Goal: Information Seeking & Learning: Learn about a topic

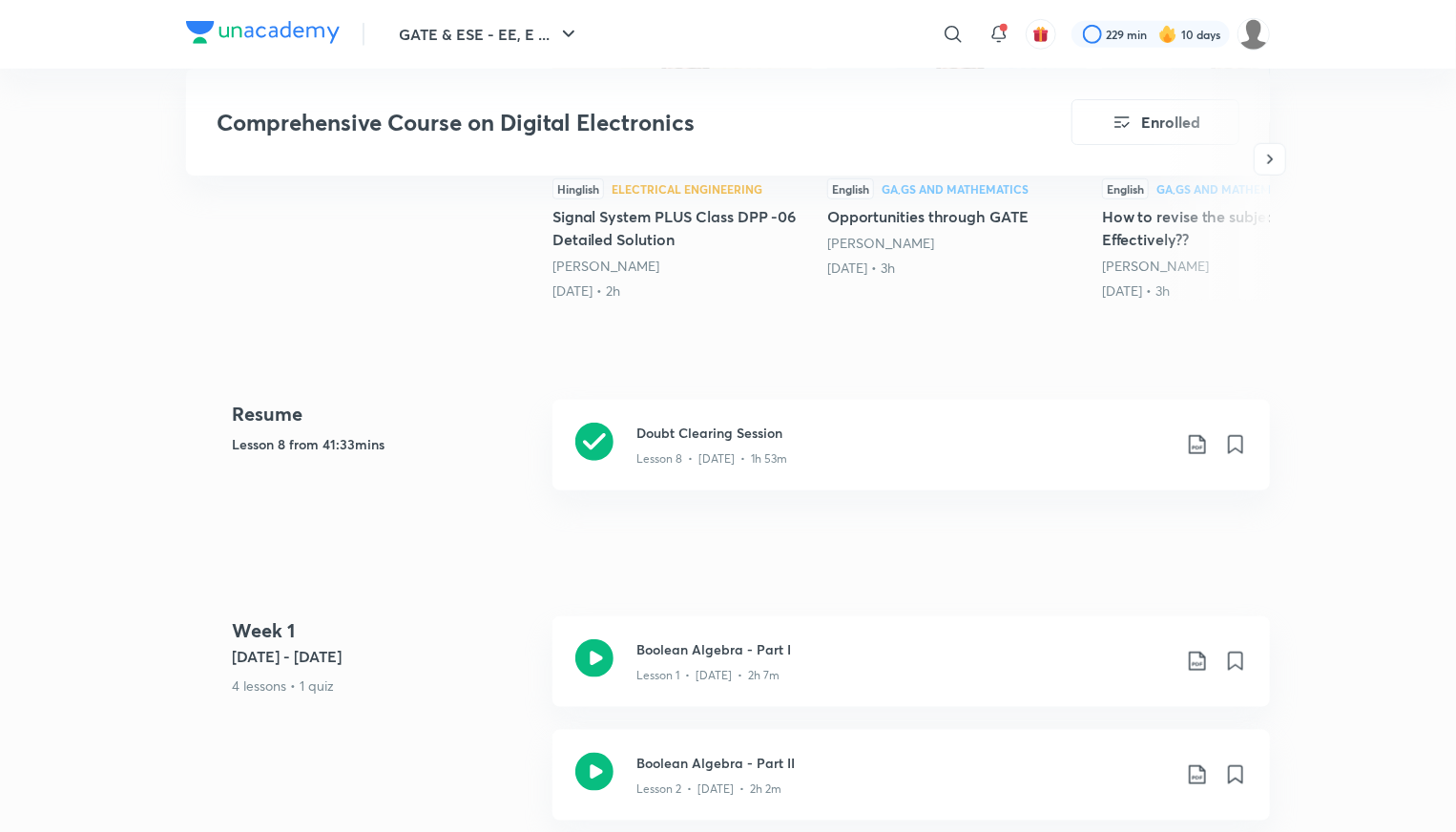
scroll to position [668, 0]
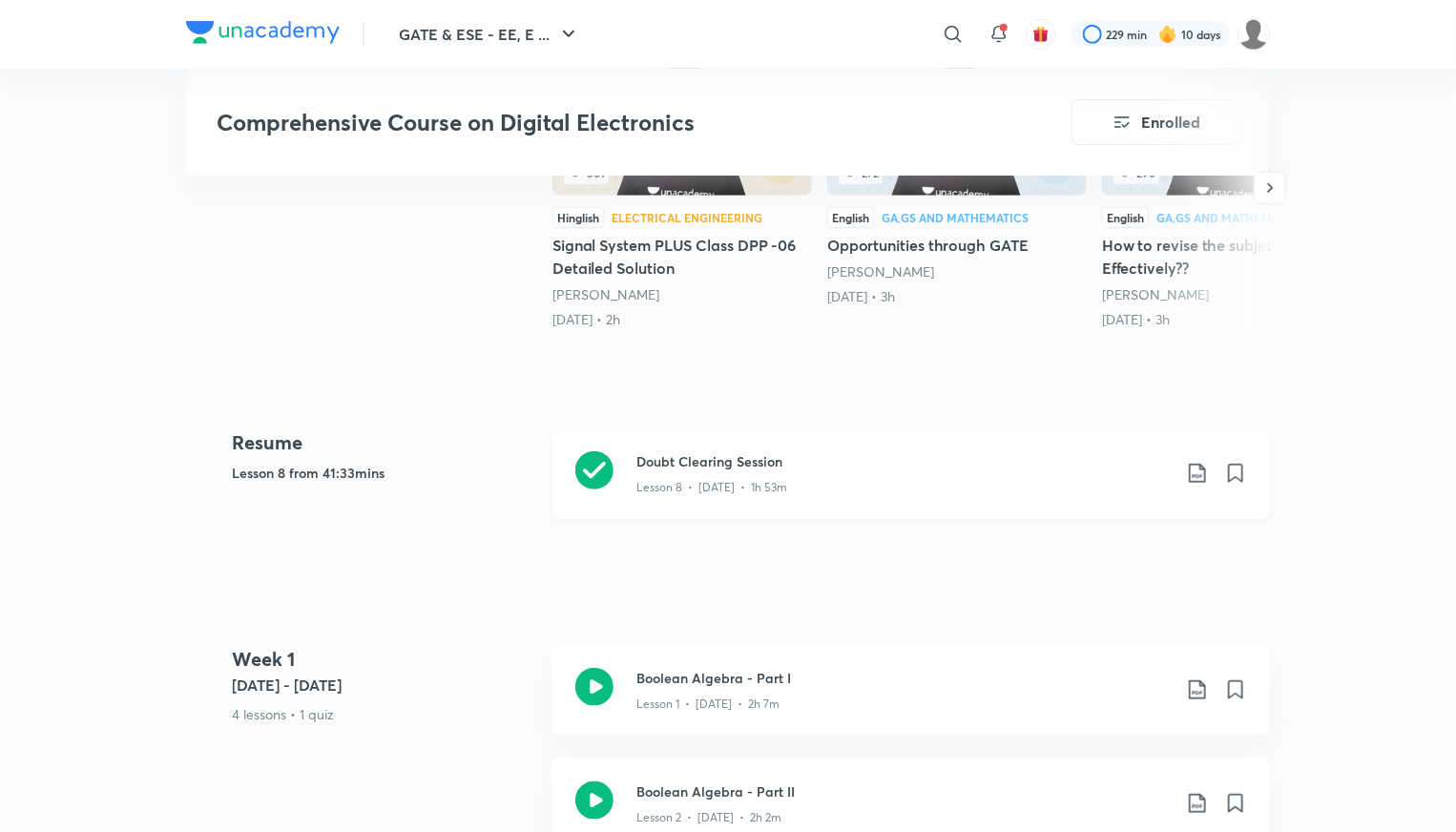
click at [680, 430] on div "Doubt Clearing Session Lesson 8 • [DATE] • 1h 53m" at bounding box center [910, 474] width 717 height 91
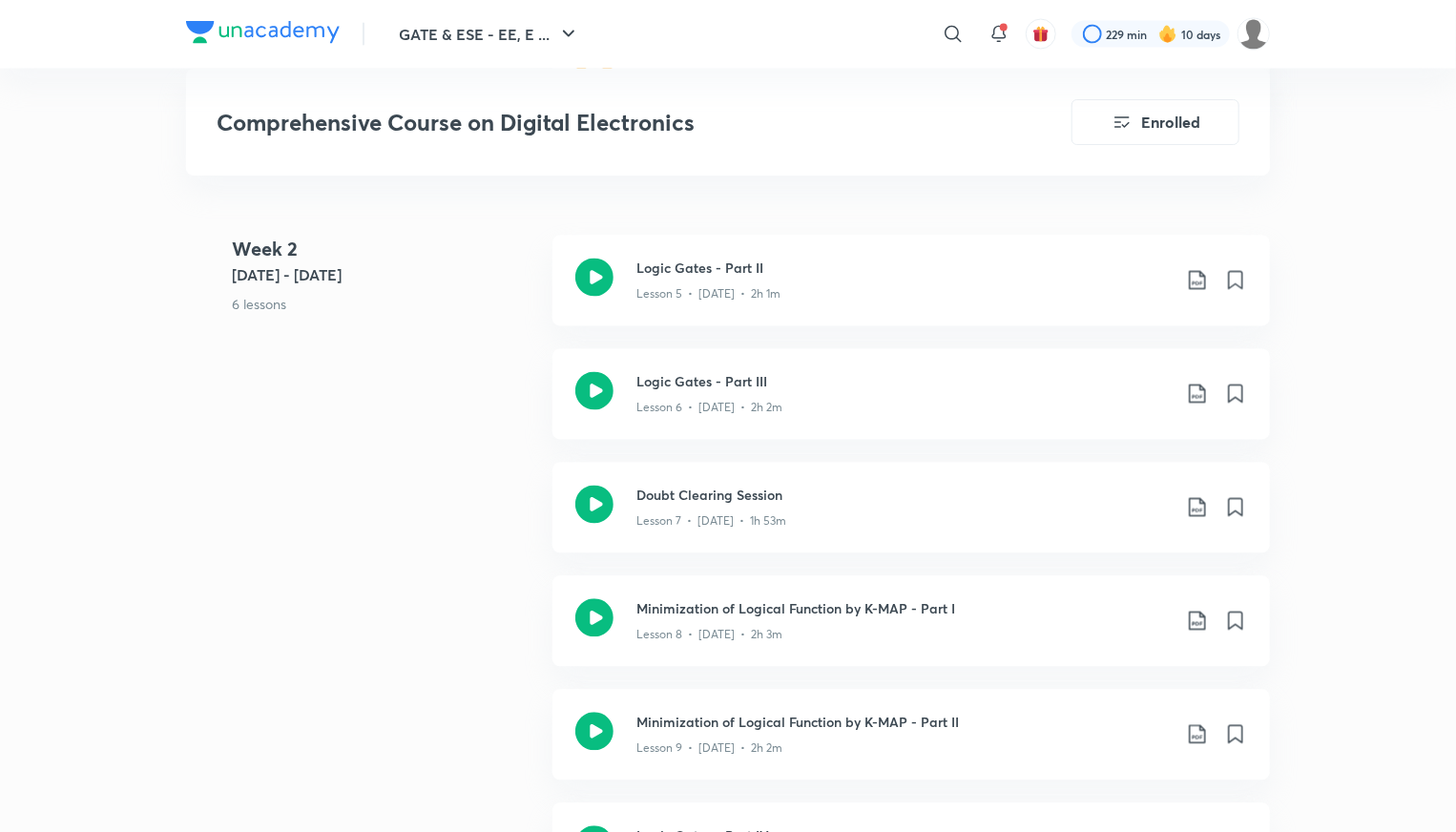
scroll to position [1813, 0]
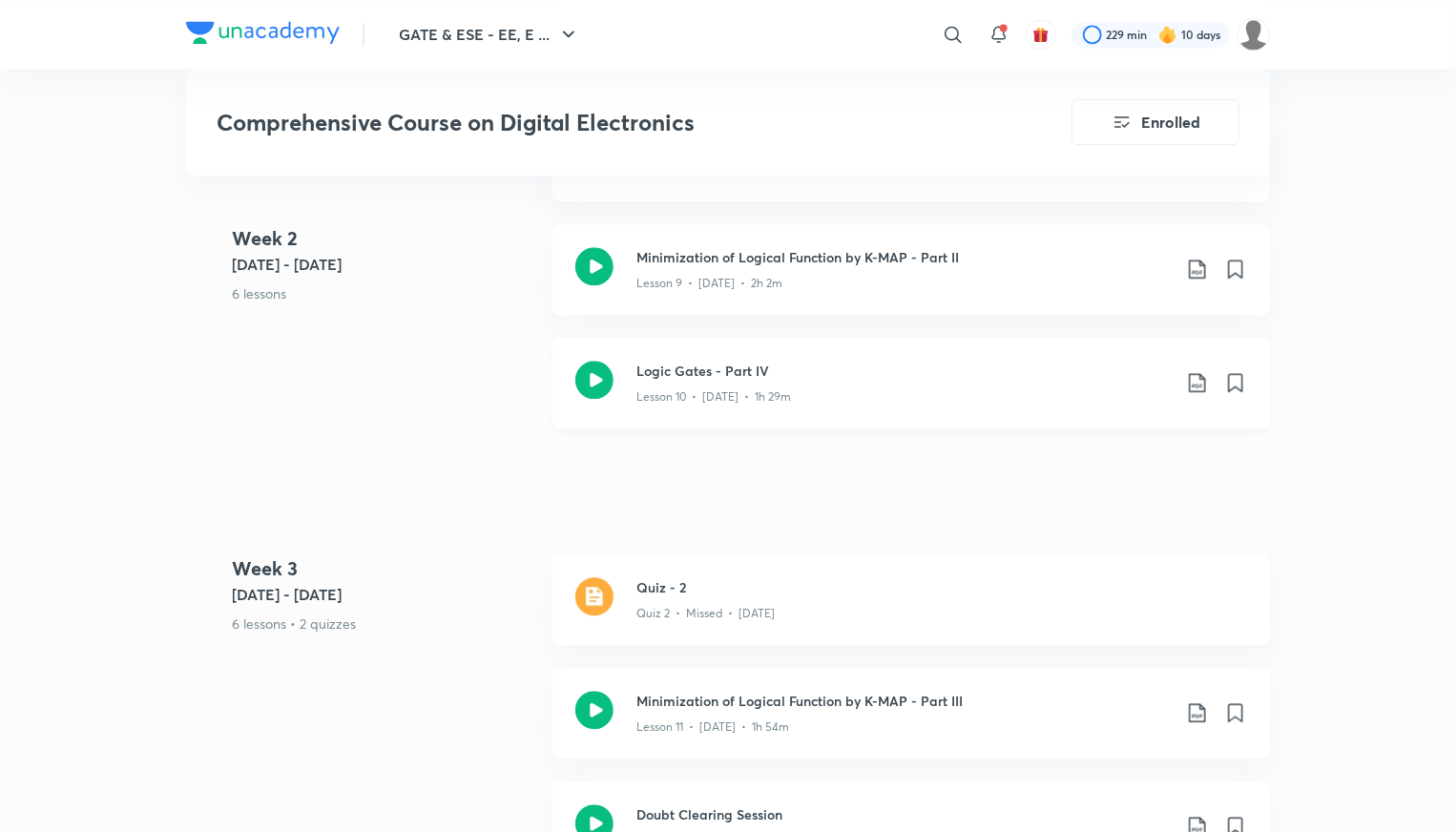
scroll to position [2171, 0]
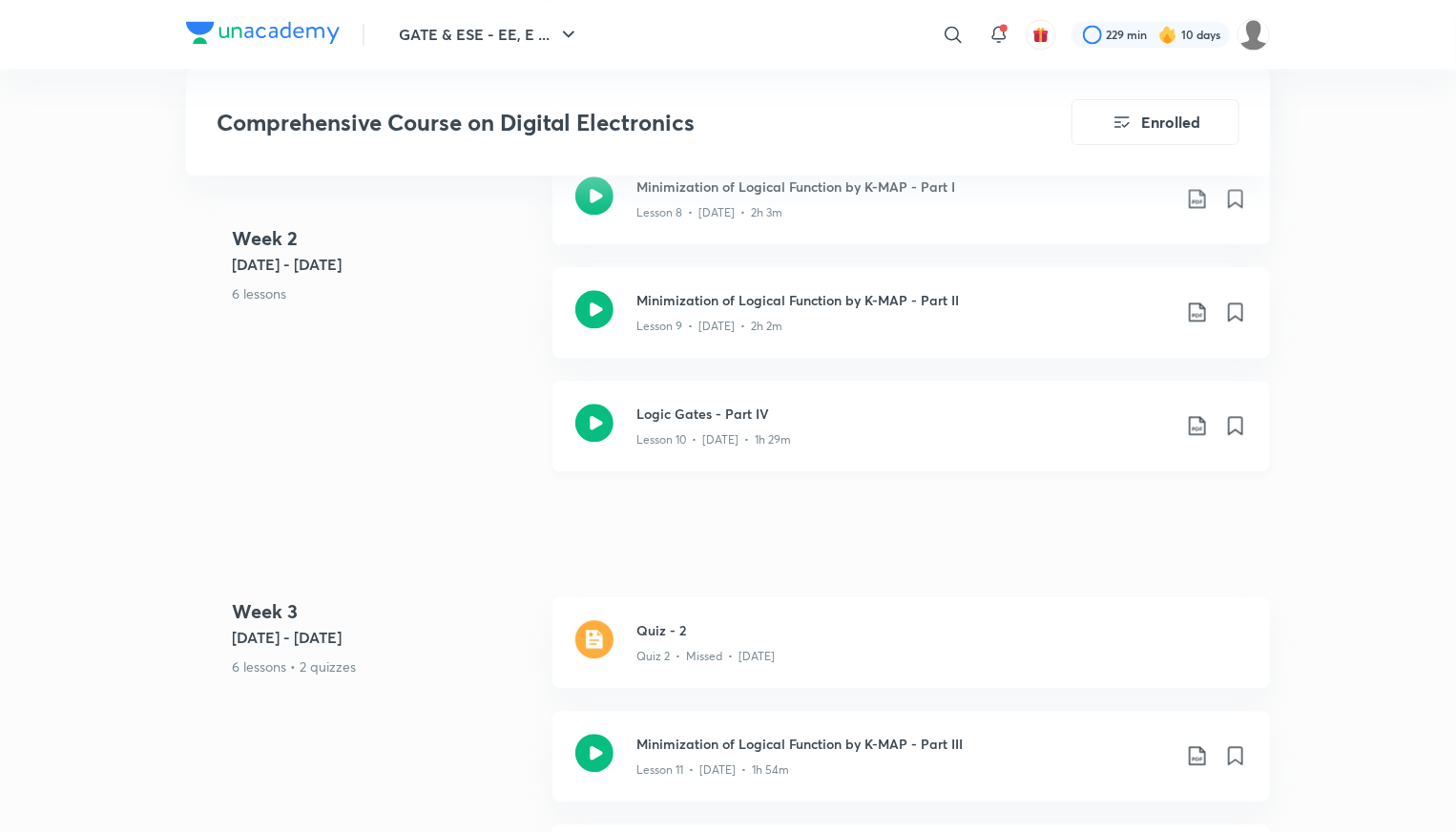
click at [675, 414] on h3 "Logic Gates - Part IV" at bounding box center [904, 414] width 535 height 20
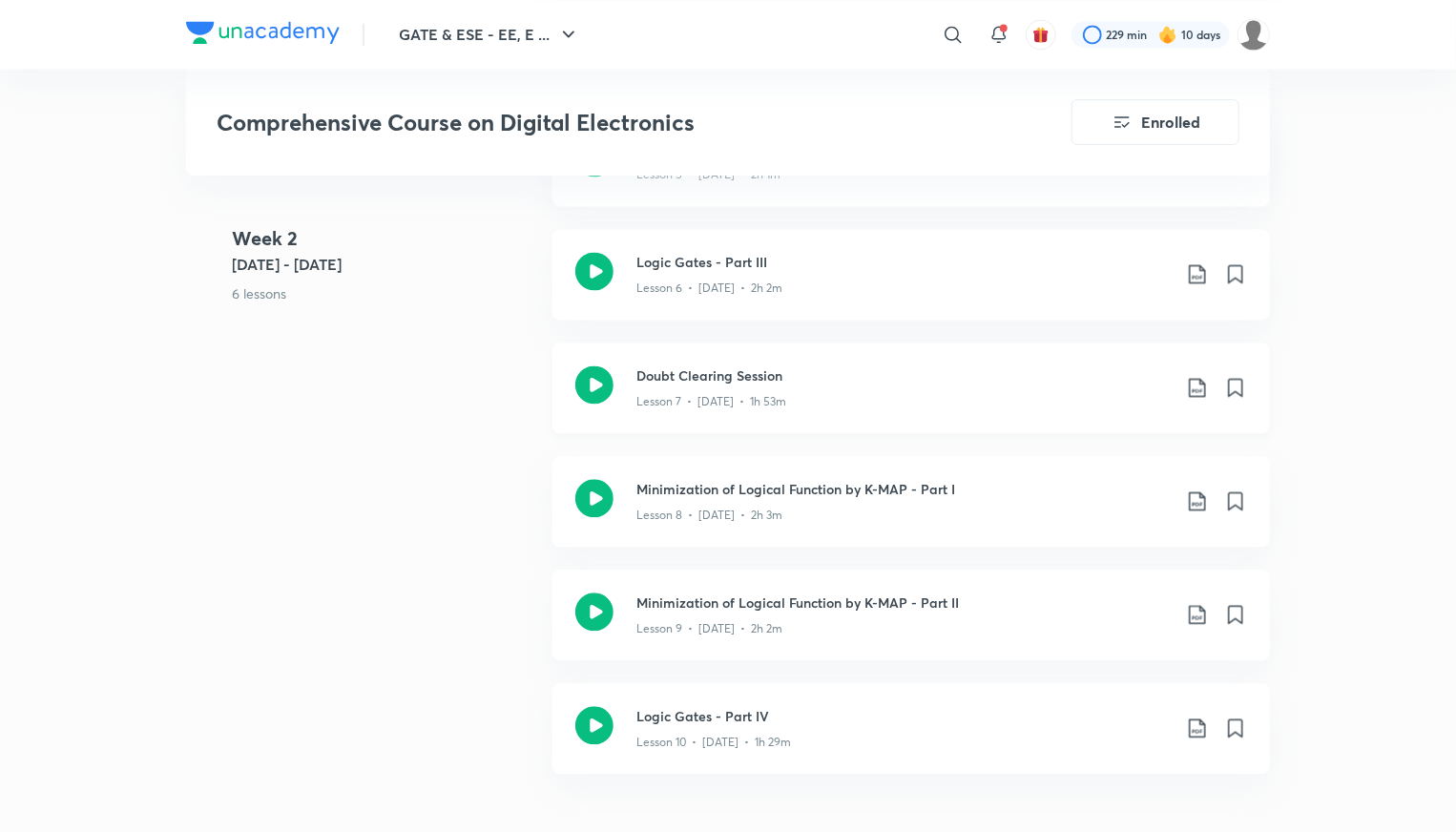
scroll to position [1870, 0]
click at [704, 384] on div "Lesson 7 • [DATE] • 1h 53m" at bounding box center [904, 396] width 535 height 25
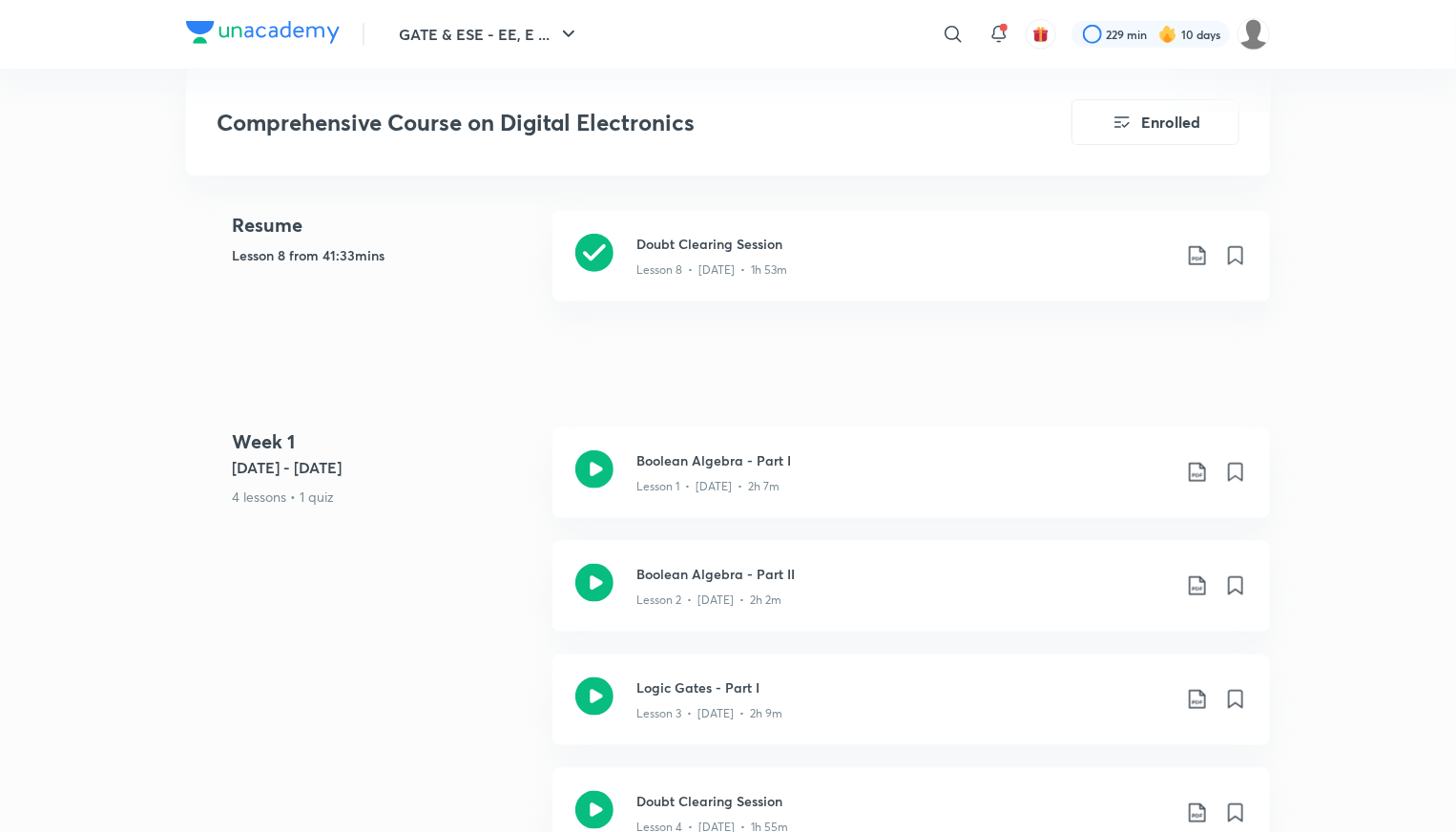
scroll to position [938, 0]
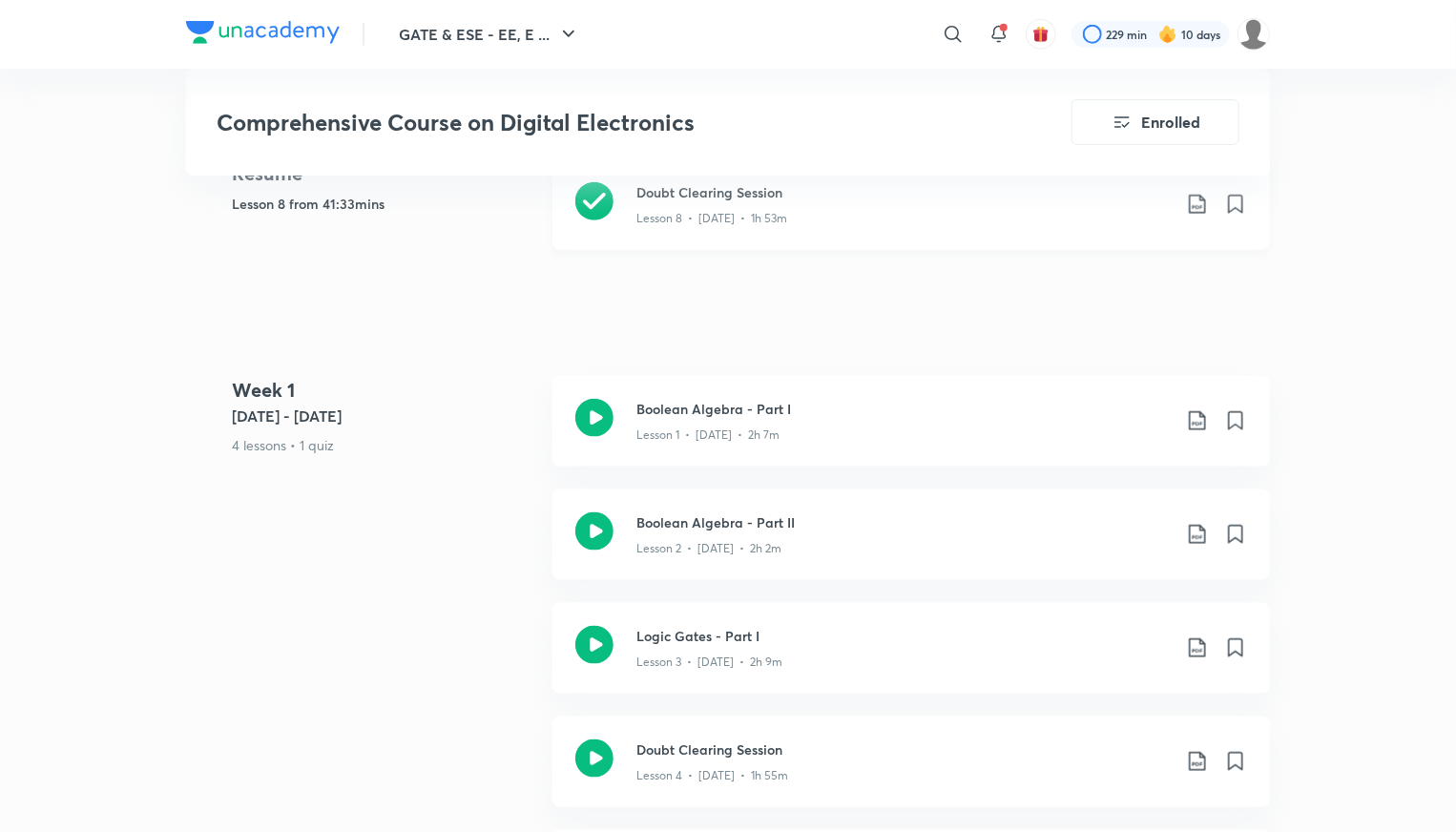
click at [715, 194] on h3 "Doubt Clearing Session" at bounding box center [904, 192] width 535 height 20
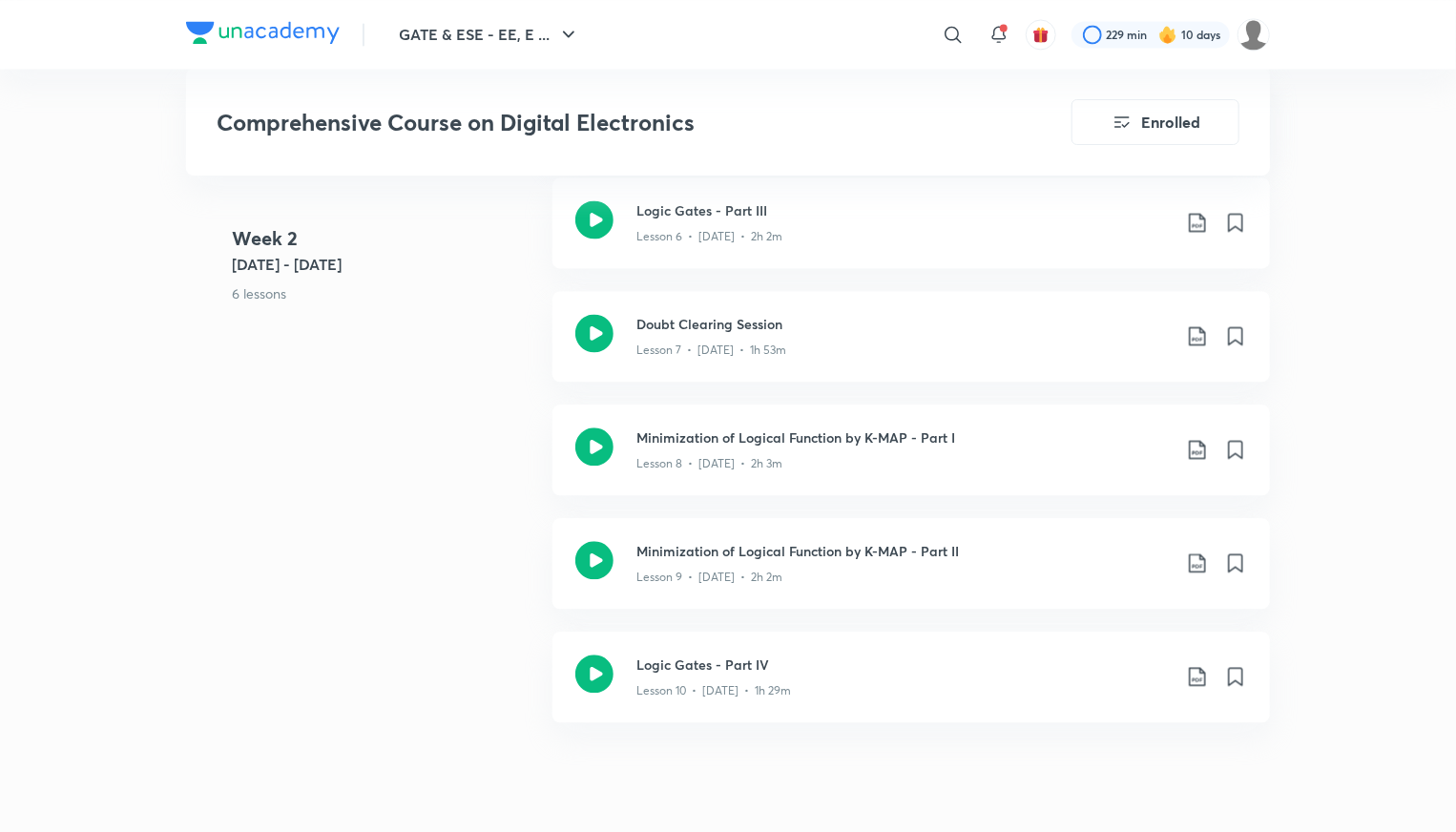
scroll to position [1923, 0]
click at [672, 432] on h3 "Minimization of Logical Function by K-MAP - Part I" at bounding box center [904, 435] width 535 height 20
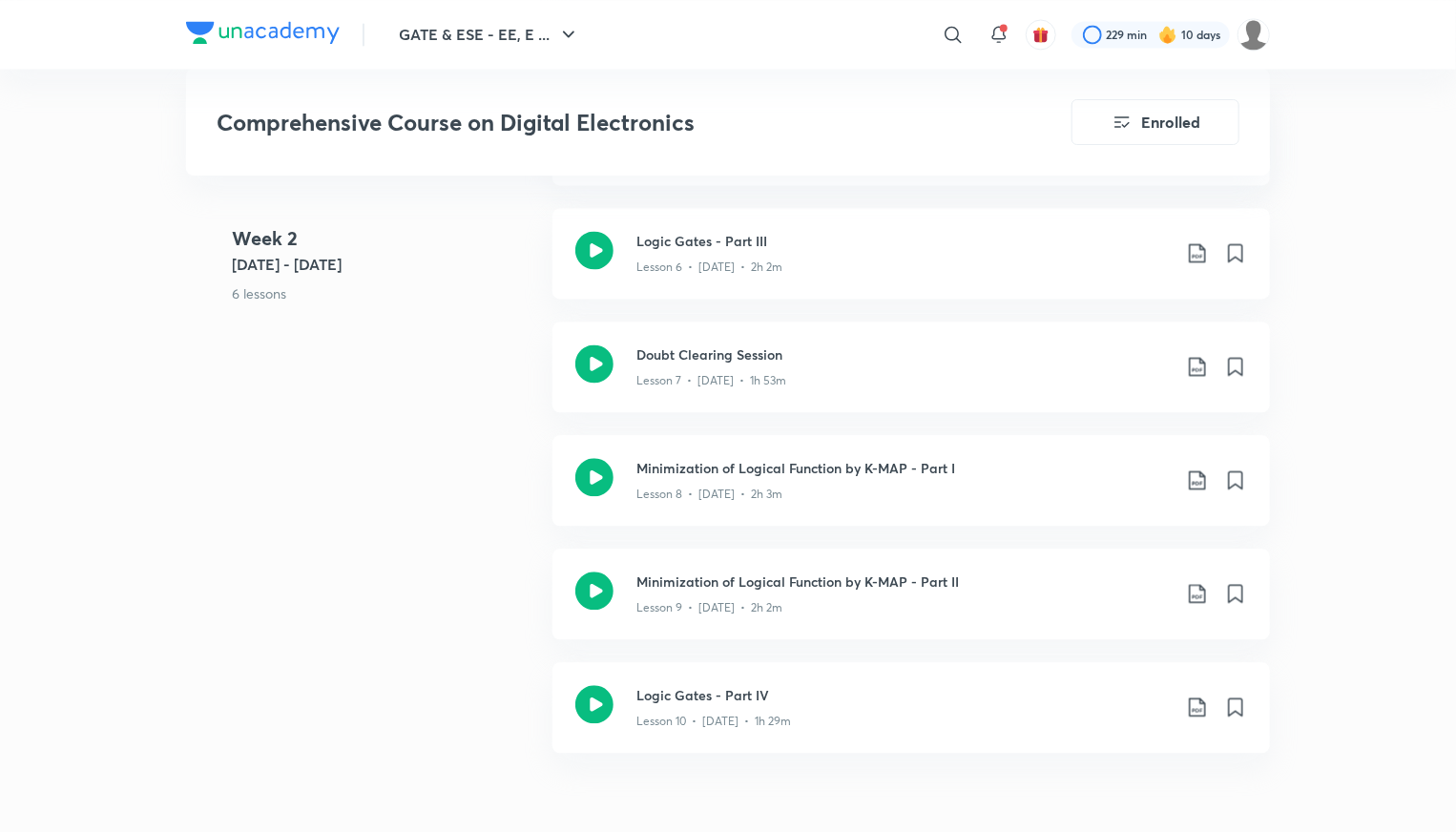
scroll to position [1892, 0]
click at [702, 456] on h3 "Minimization of Logical Function by K-MAP - Part I" at bounding box center [904, 466] width 535 height 20
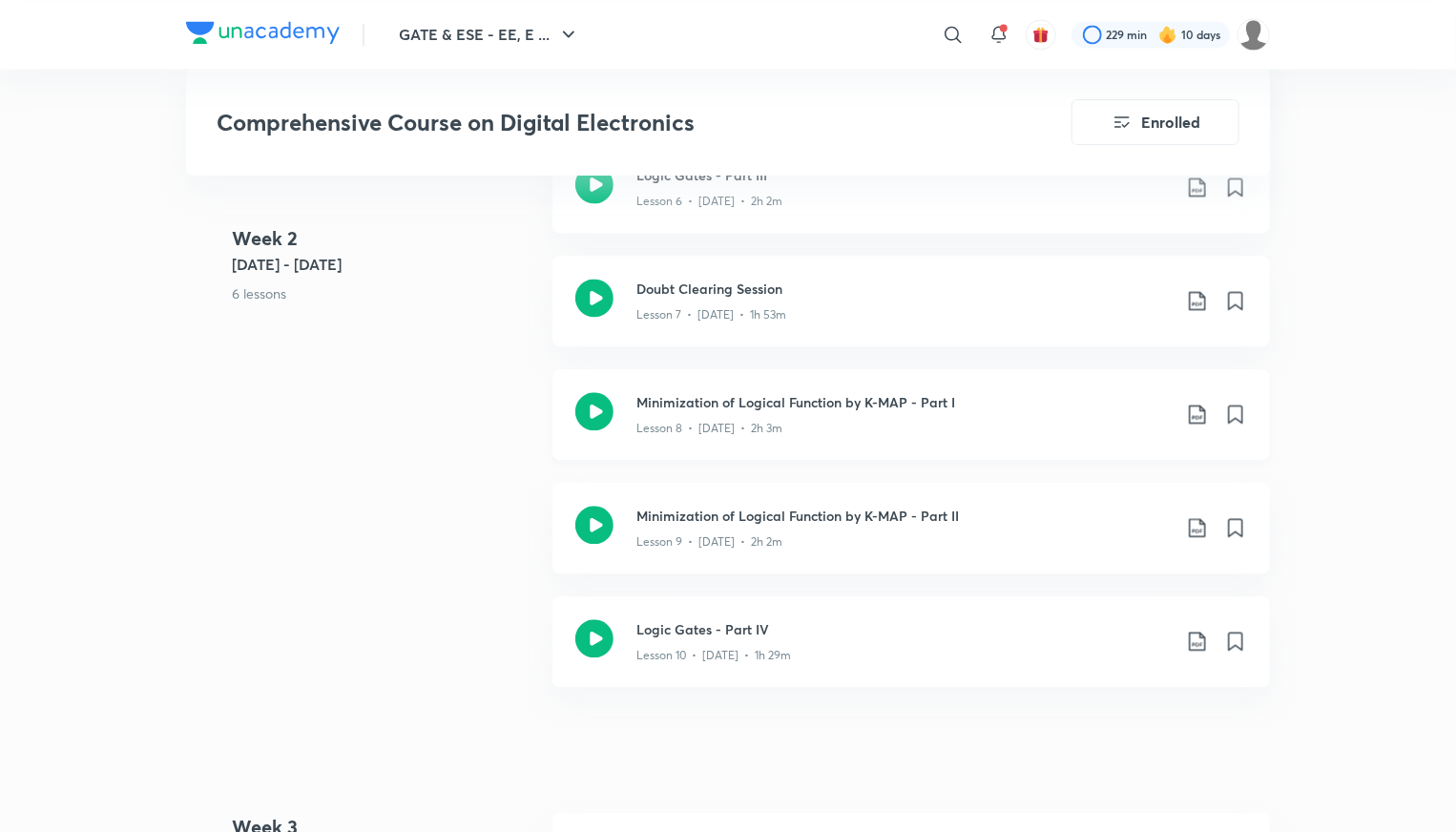
scroll to position [1928, 0]
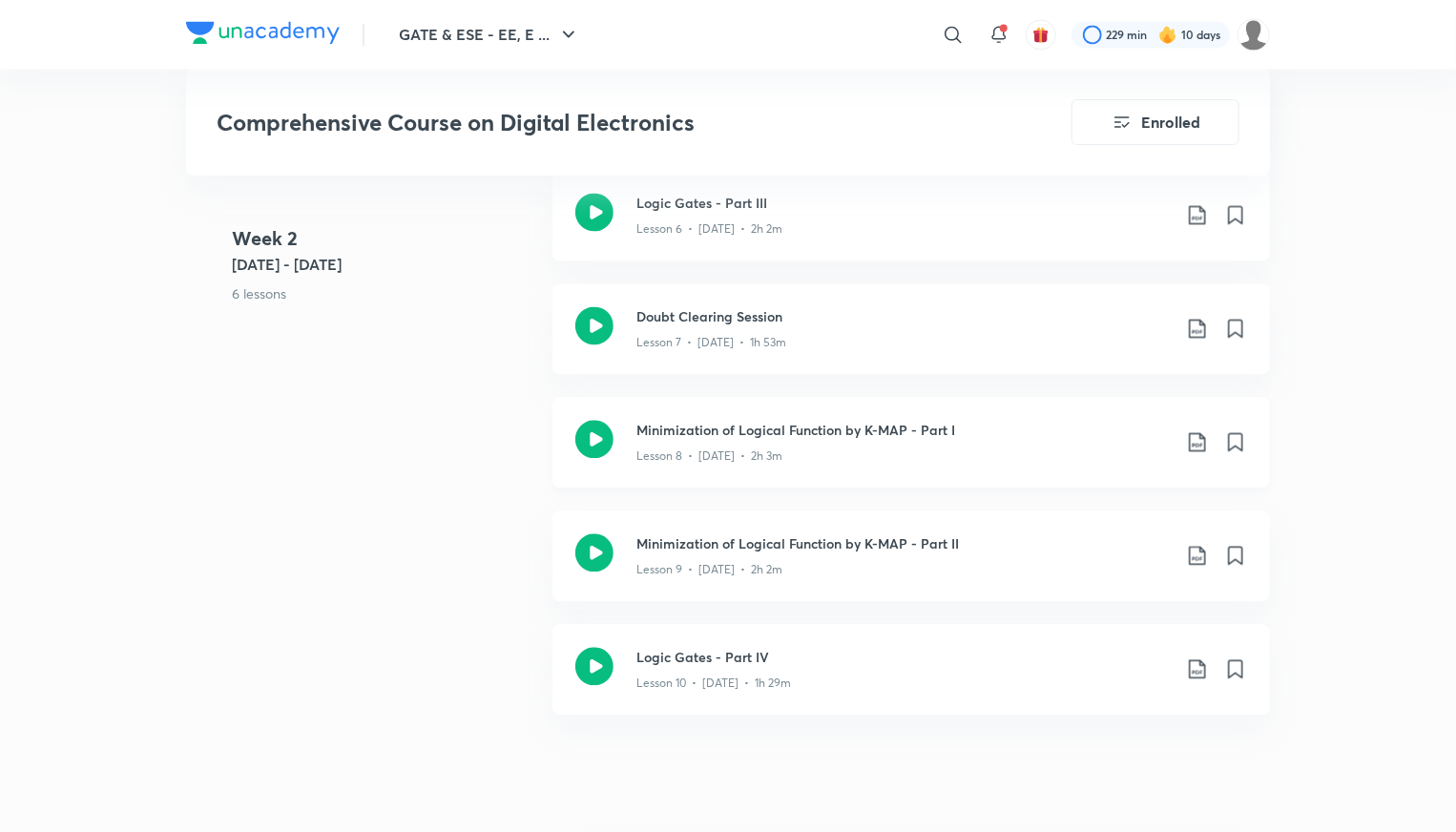
click at [767, 410] on div "Minimization of Logical Function by K-MAP - Part I Lesson 8 • [DATE] • 2h 3m" at bounding box center [910, 442] width 717 height 91
